Goal: Information Seeking & Learning: Learn about a topic

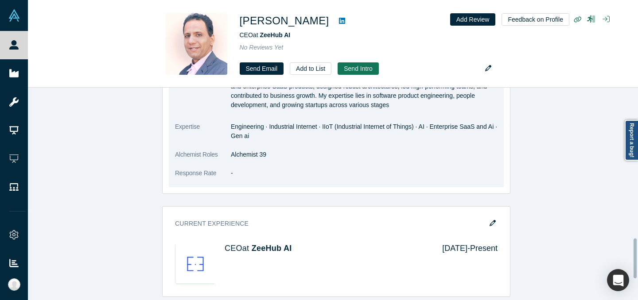
scroll to position [533, 0]
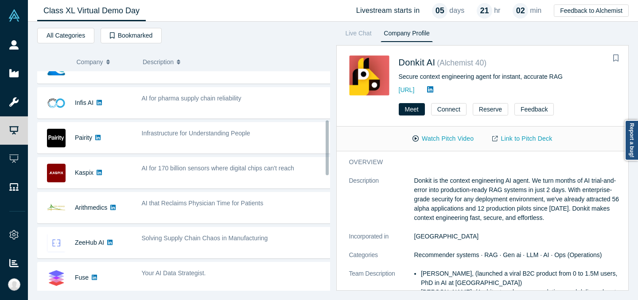
scroll to position [211, 0]
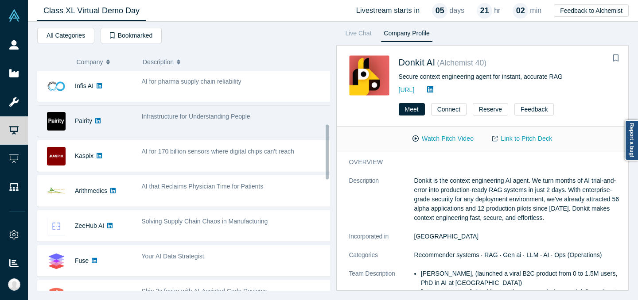
click at [233, 124] on div "Infrastructure for Understanding People" at bounding box center [236, 121] width 199 height 28
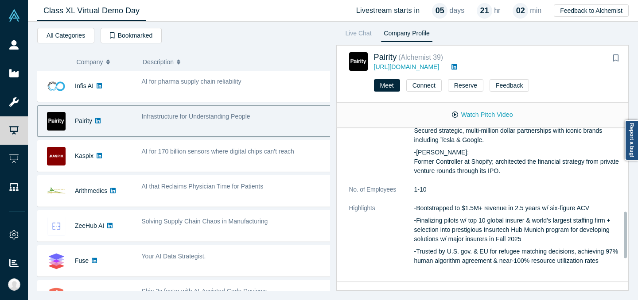
scroll to position [407, 0]
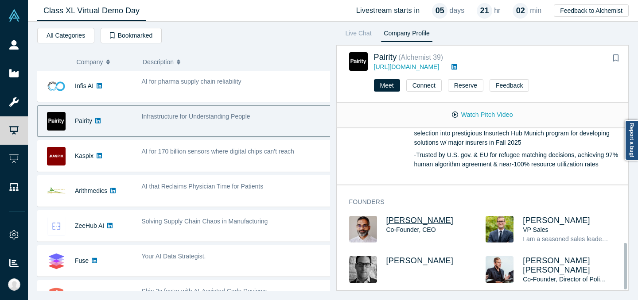
click at [438, 217] on span "[PERSON_NAME]" at bounding box center [419, 220] width 67 height 9
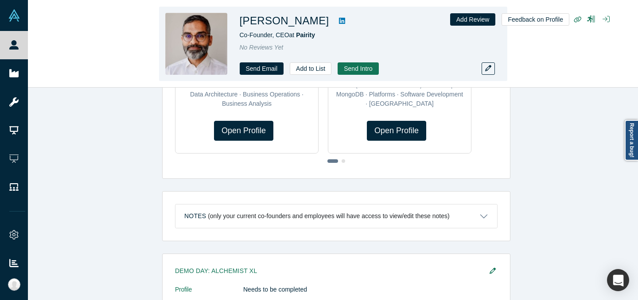
scroll to position [524, 0]
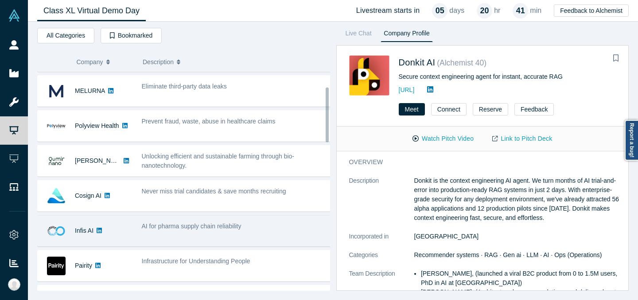
scroll to position [61, 0]
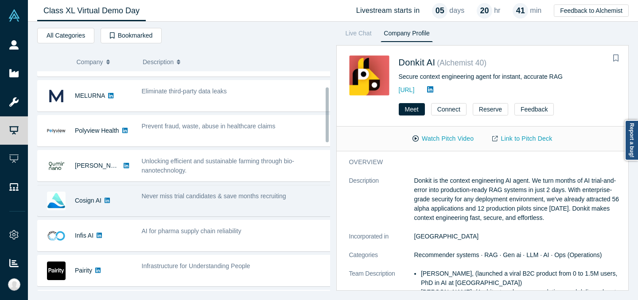
click at [199, 200] on div "Never miss trial candidates & save months recruiting" at bounding box center [237, 196] width 190 height 9
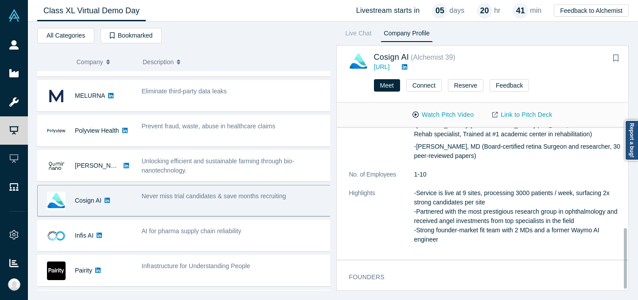
scroll to position [272, 0]
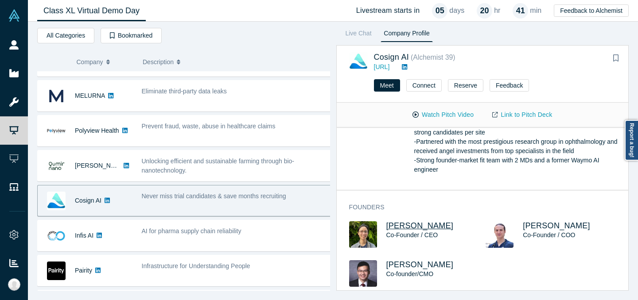
click at [400, 221] on span "[PERSON_NAME]" at bounding box center [419, 225] width 67 height 9
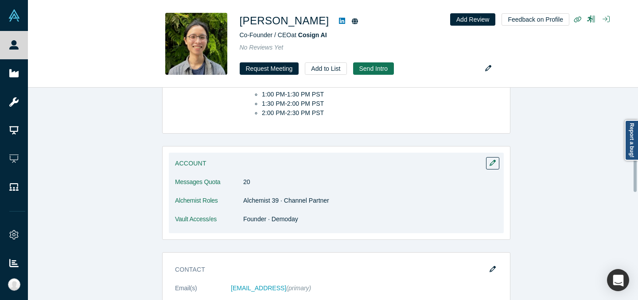
scroll to position [467, 0]
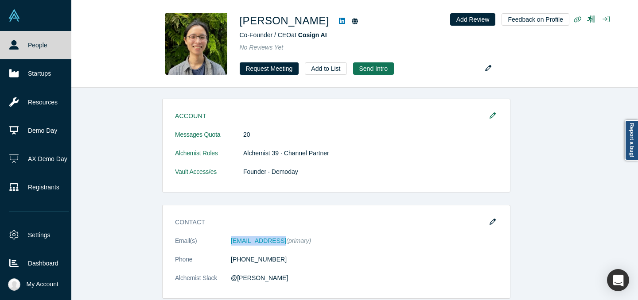
click at [30, 50] on link "People" at bounding box center [39, 45] width 78 height 28
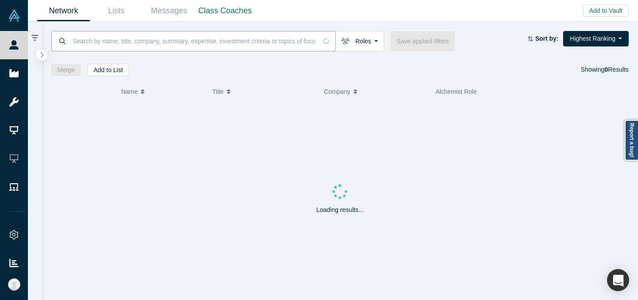
click at [177, 44] on input at bounding box center [194, 41] width 245 height 21
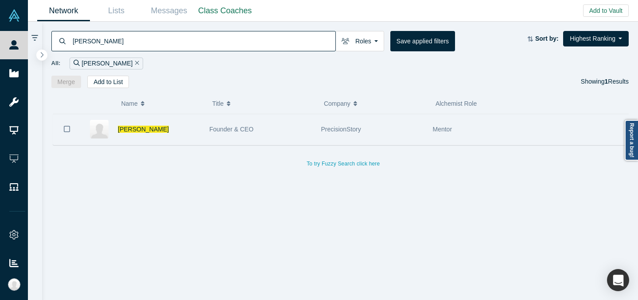
type input "[PERSON_NAME]"
click at [287, 144] on div "Founder & CEO" at bounding box center [260, 129] width 102 height 31
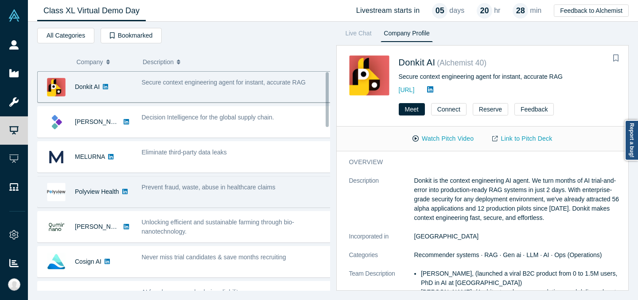
click at [261, 189] on span "Prevent fraud, waste, abuse in healthcare claims" at bounding box center [209, 187] width 134 height 7
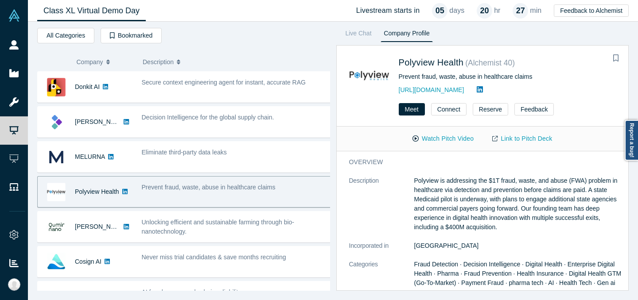
click at [139, 68] on div "Description" at bounding box center [233, 62] width 190 height 19
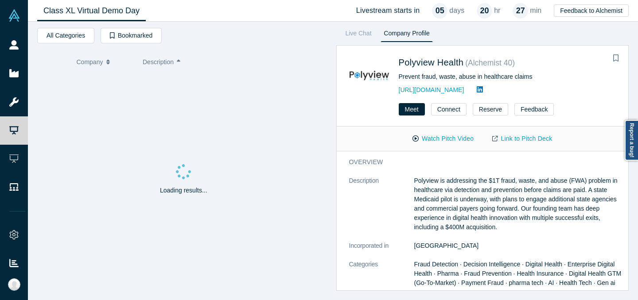
click at [141, 76] on div "Loading results..." at bounding box center [183, 181] width 293 height 219
click at [156, 64] on span "Description" at bounding box center [158, 62] width 31 height 19
click at [99, 63] on span "Company" at bounding box center [90, 62] width 27 height 19
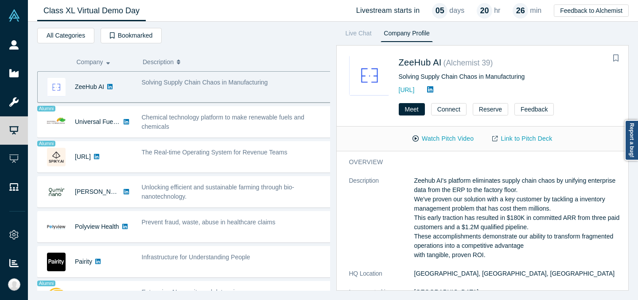
click at [109, 62] on icon "button" at bounding box center [108, 62] width 4 height 6
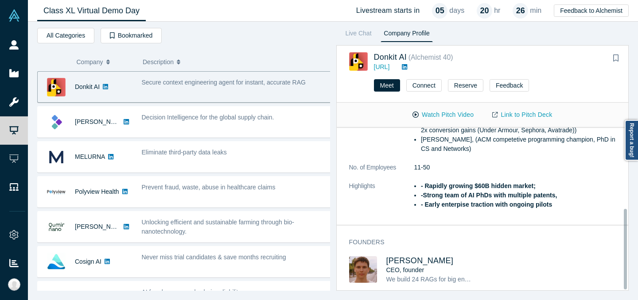
scroll to position [163, 0]
click at [426, 256] on span "[PERSON_NAME]" at bounding box center [419, 260] width 67 height 9
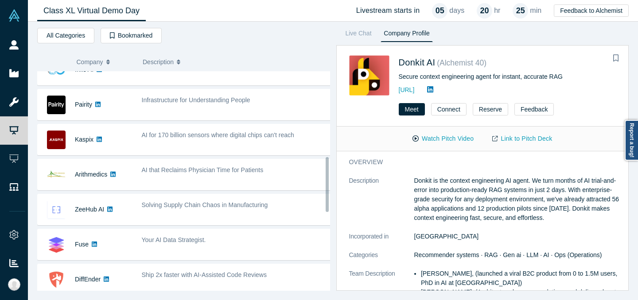
scroll to position [360, 0]
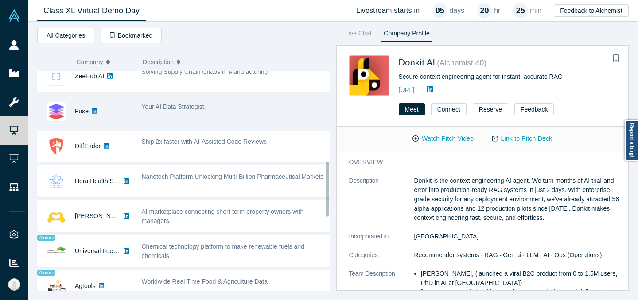
click at [112, 109] on div "Fuse" at bounding box center [85, 111] width 95 height 31
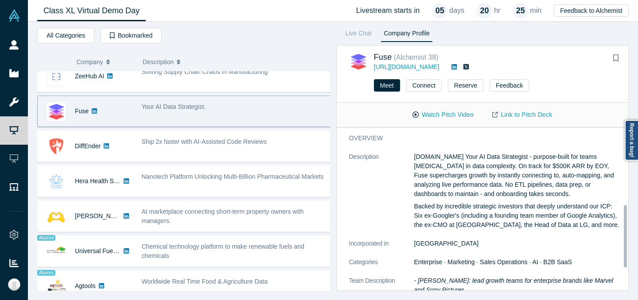
scroll to position [233, 0]
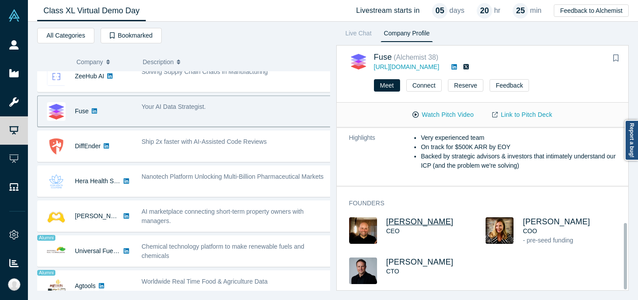
click at [430, 217] on span "[PERSON_NAME]" at bounding box center [419, 221] width 67 height 9
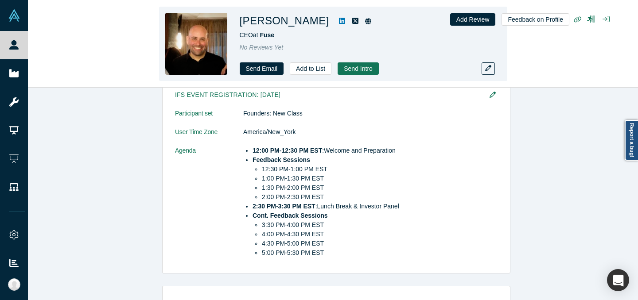
scroll to position [294, 0]
